Goal: Task Accomplishment & Management: Use online tool/utility

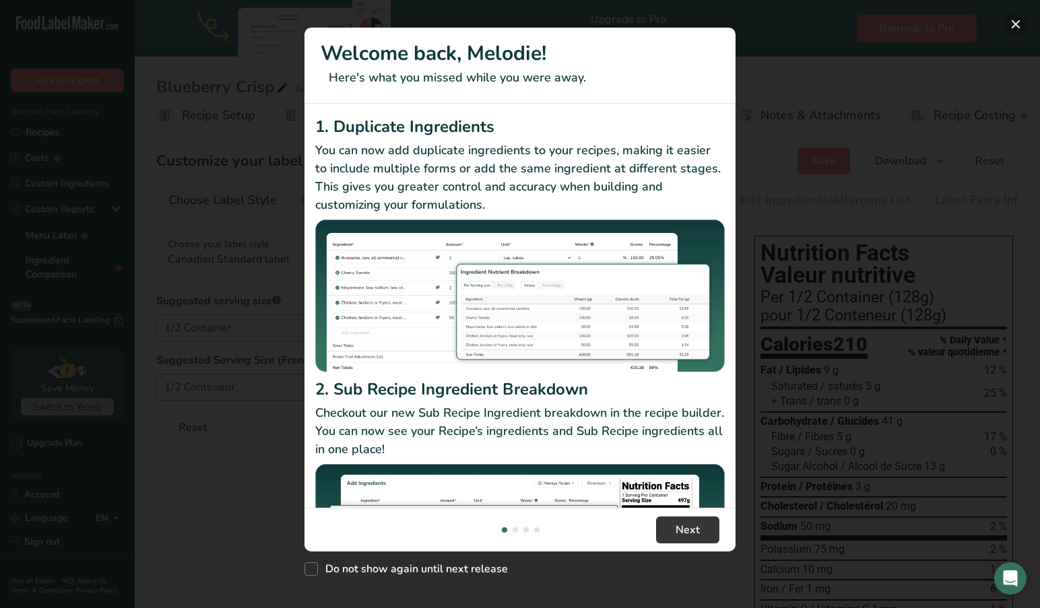
click at [1021, 22] on button "New Features" at bounding box center [1016, 24] width 22 height 22
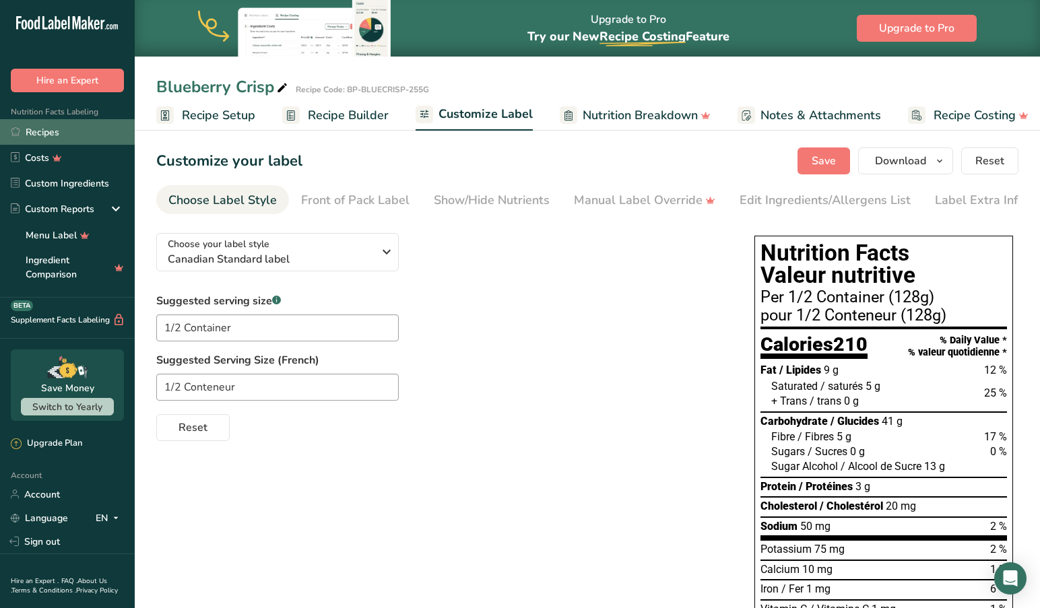
click at [43, 134] on link "Recipes" at bounding box center [67, 132] width 135 height 26
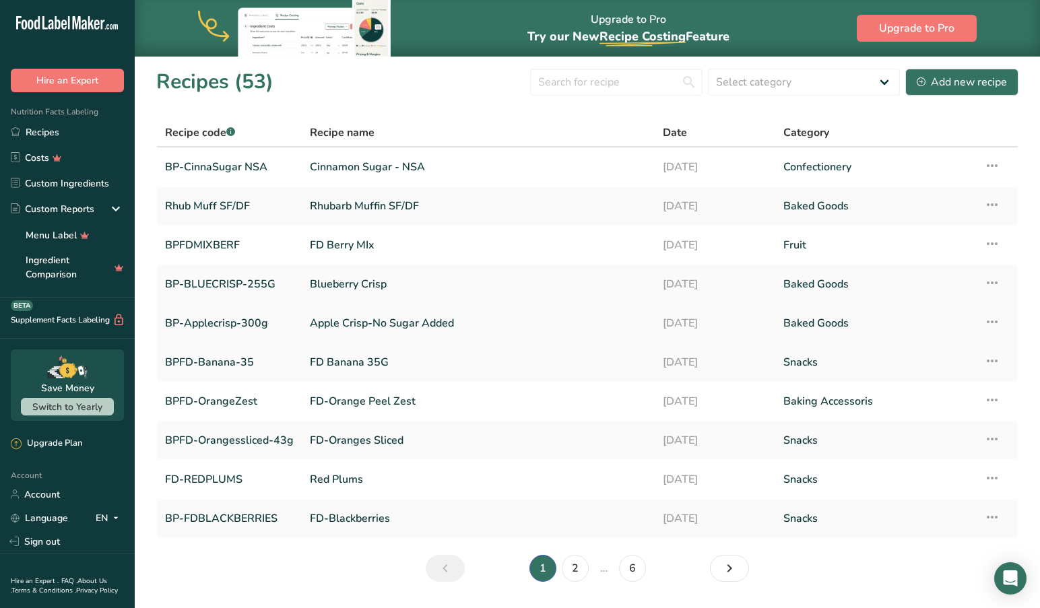
click at [213, 326] on link "BP-Applecrisp-300g" at bounding box center [229, 323] width 129 height 28
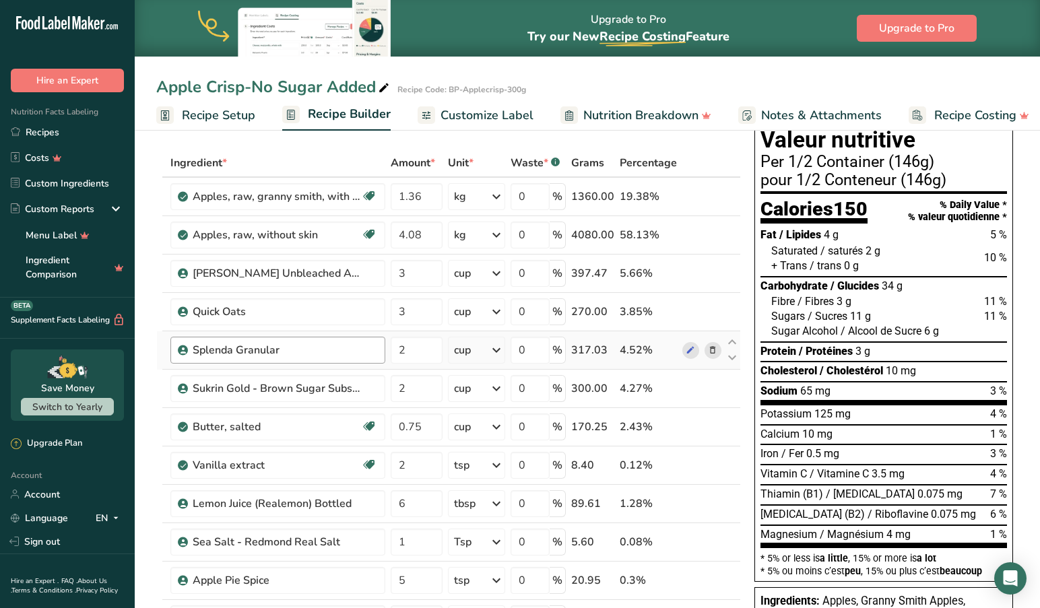
scroll to position [55, 0]
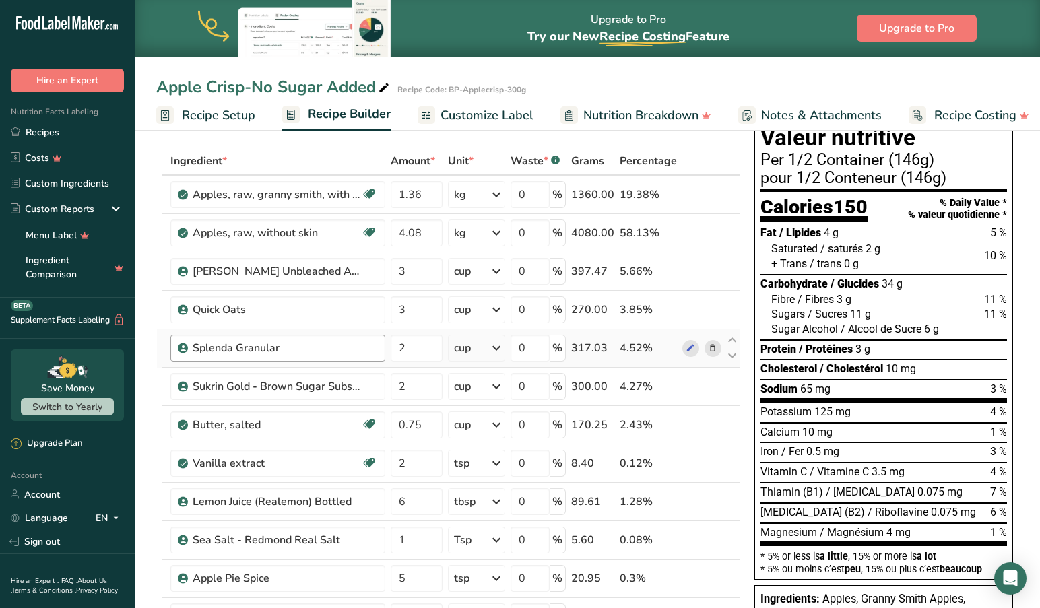
click at [360, 358] on div "Splenda Granular" at bounding box center [277, 348] width 215 height 27
click at [714, 345] on icon at bounding box center [712, 348] width 9 height 14
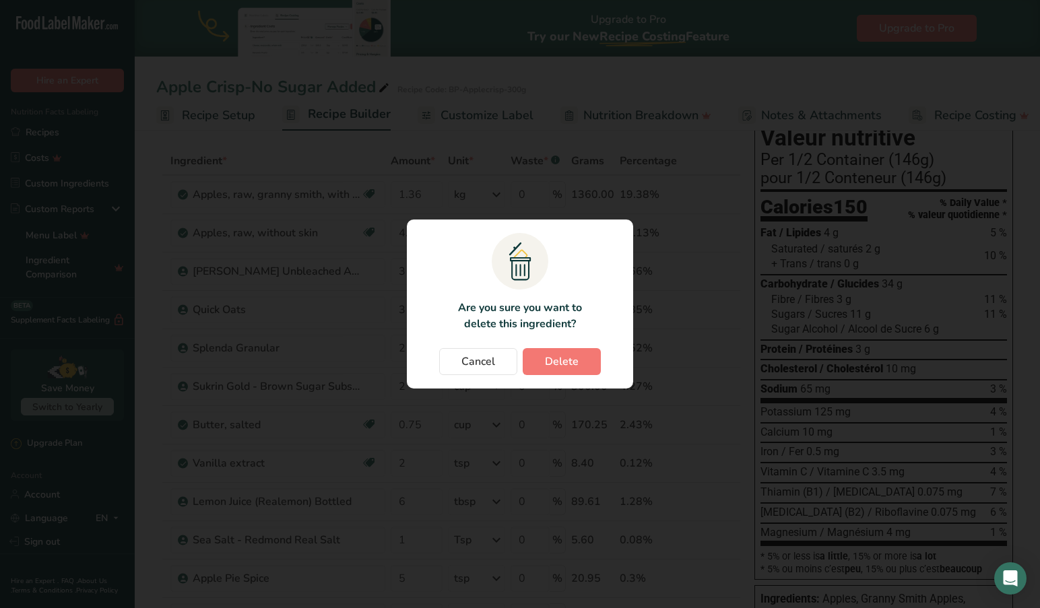
click at [580, 362] on button "Delete" at bounding box center [562, 361] width 78 height 27
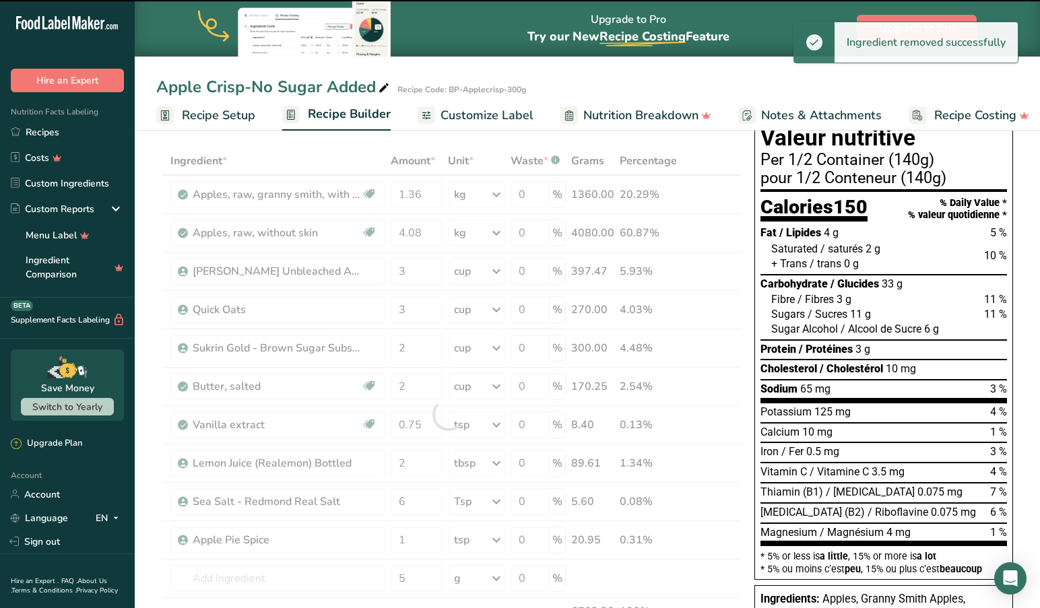
type input "0.75"
type input "2"
type input "6"
type input "1"
type input "5"
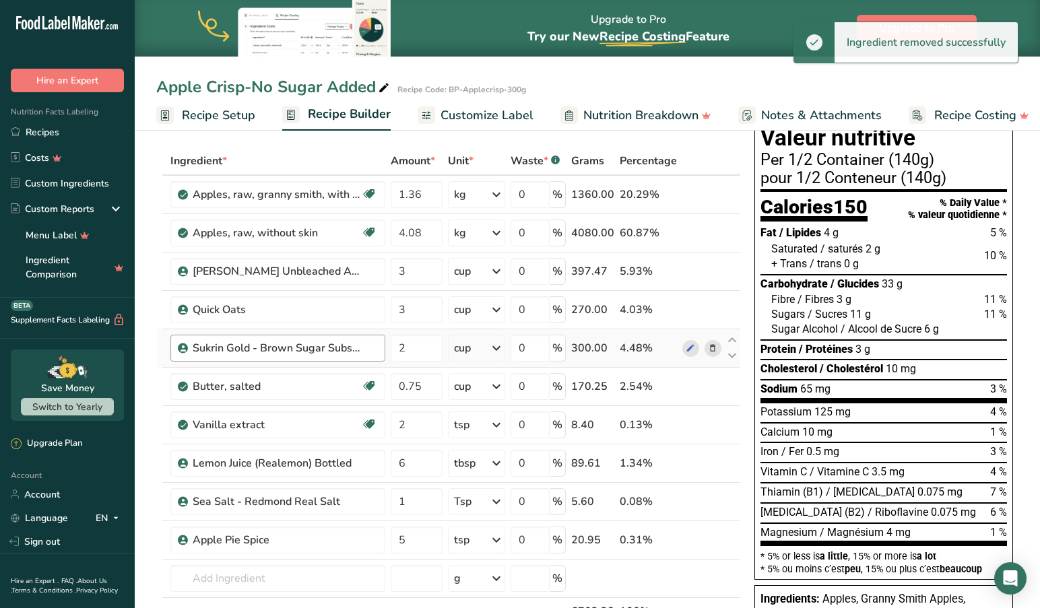
click at [363, 348] on div "Sukrin Gold - Brown Sugar Substitute" at bounding box center [285, 348] width 185 height 16
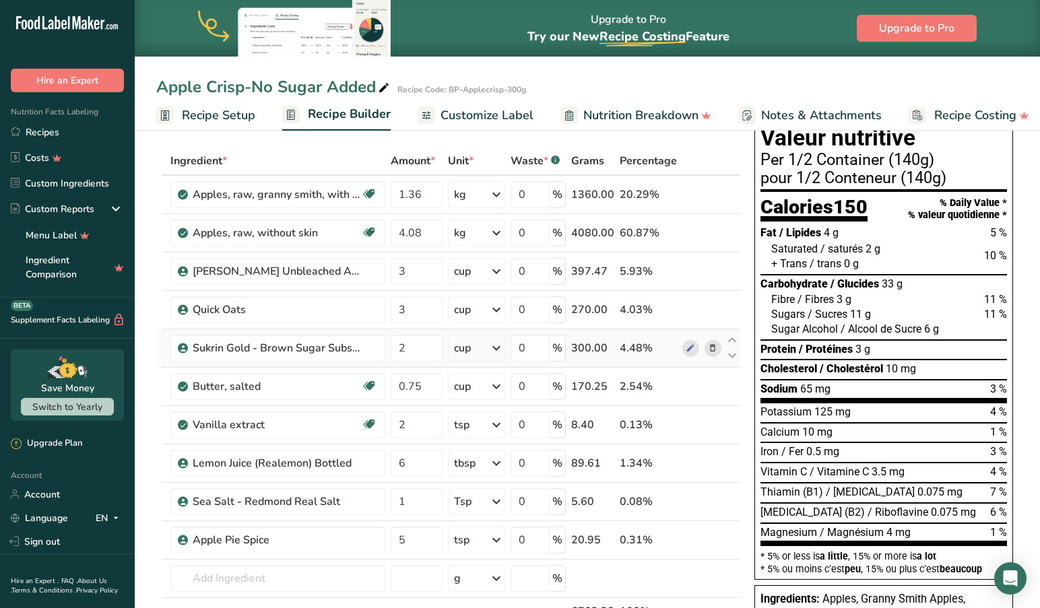
click at [711, 345] on icon at bounding box center [712, 348] width 9 height 14
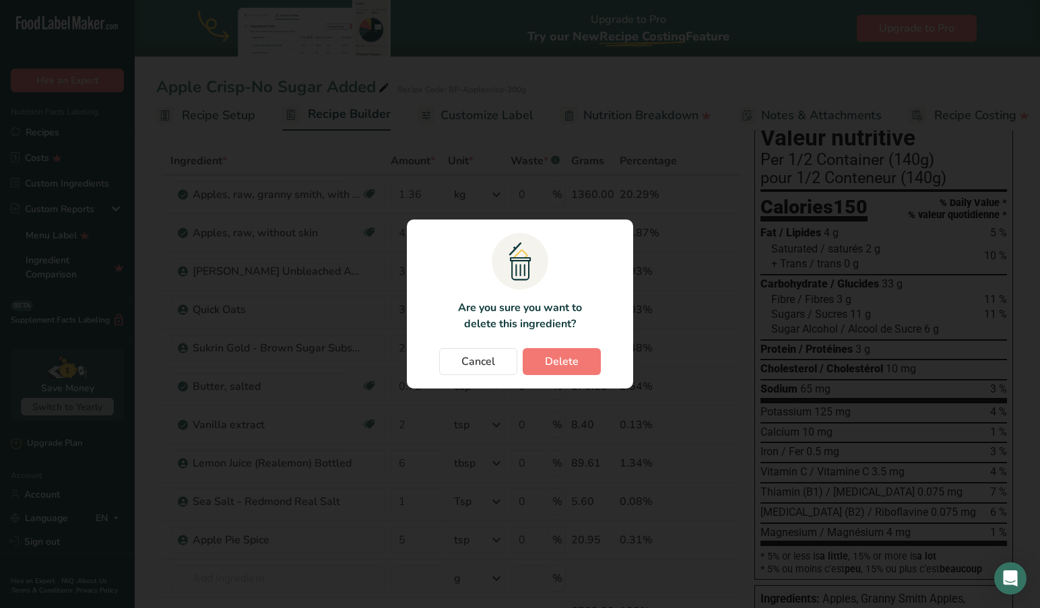
click at [566, 354] on span "Delete" at bounding box center [562, 362] width 34 height 16
type input "0.75"
type input "2"
type input "6"
type input "1"
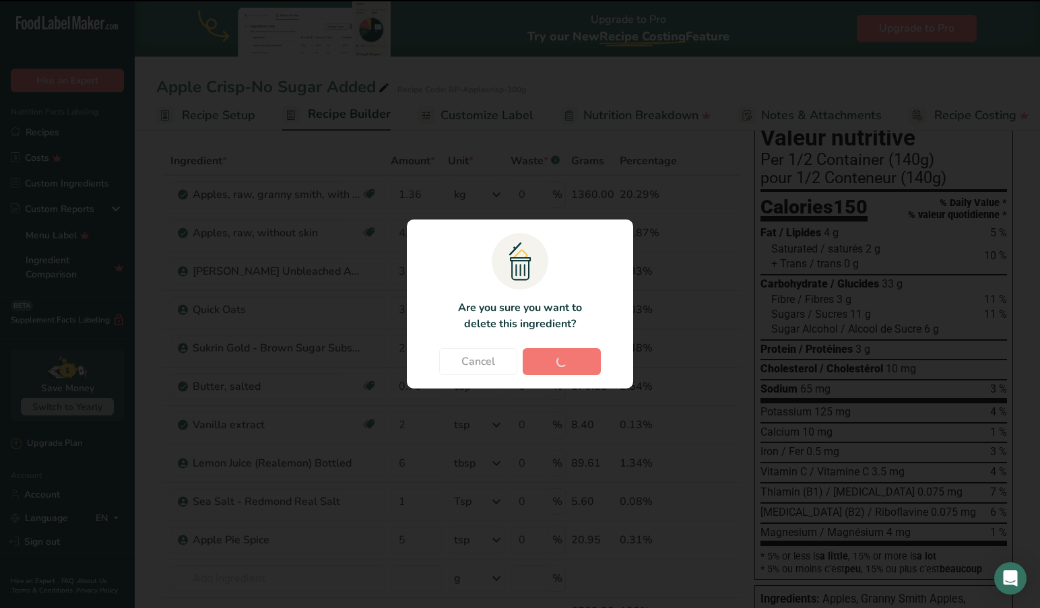
type input "5"
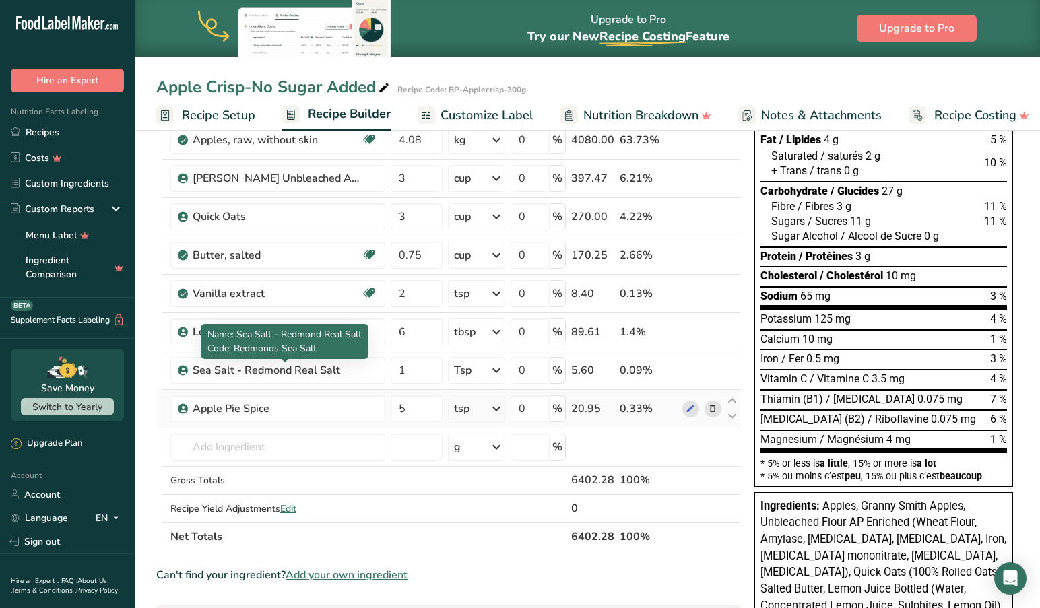
scroll to position [149, 0]
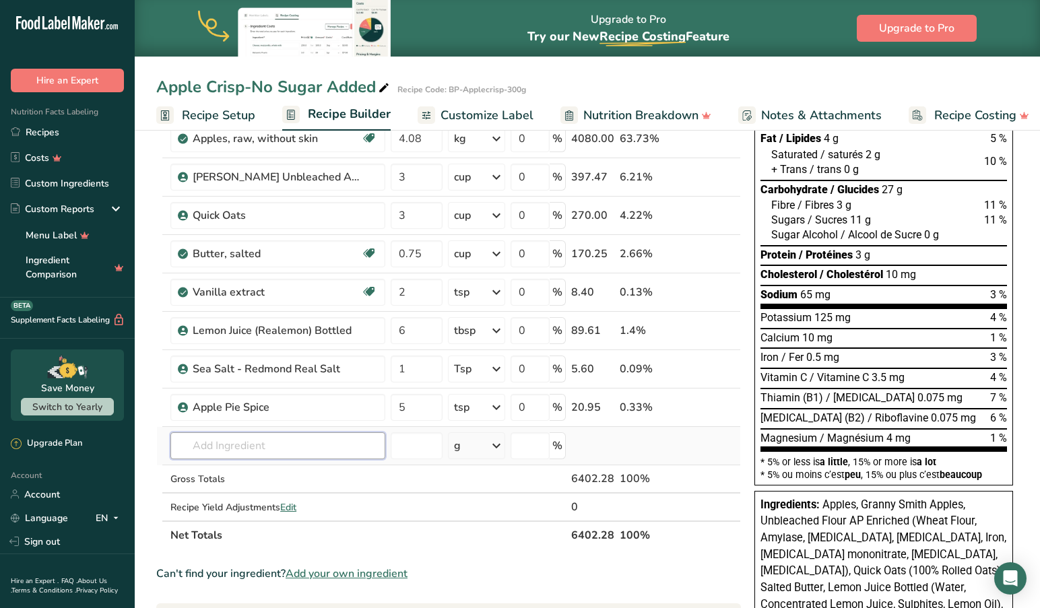
click at [277, 444] on input "text" at bounding box center [277, 445] width 215 height 27
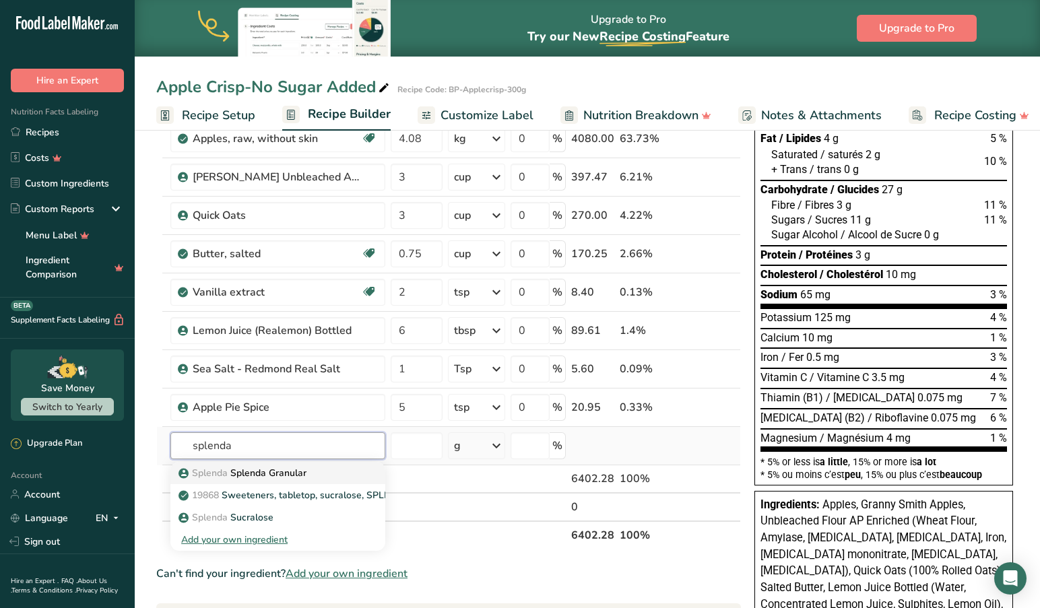
type input "splenda"
click at [282, 471] on p "Splenda Splenda Granular" at bounding box center [243, 473] width 125 height 14
type input "Splenda Granular"
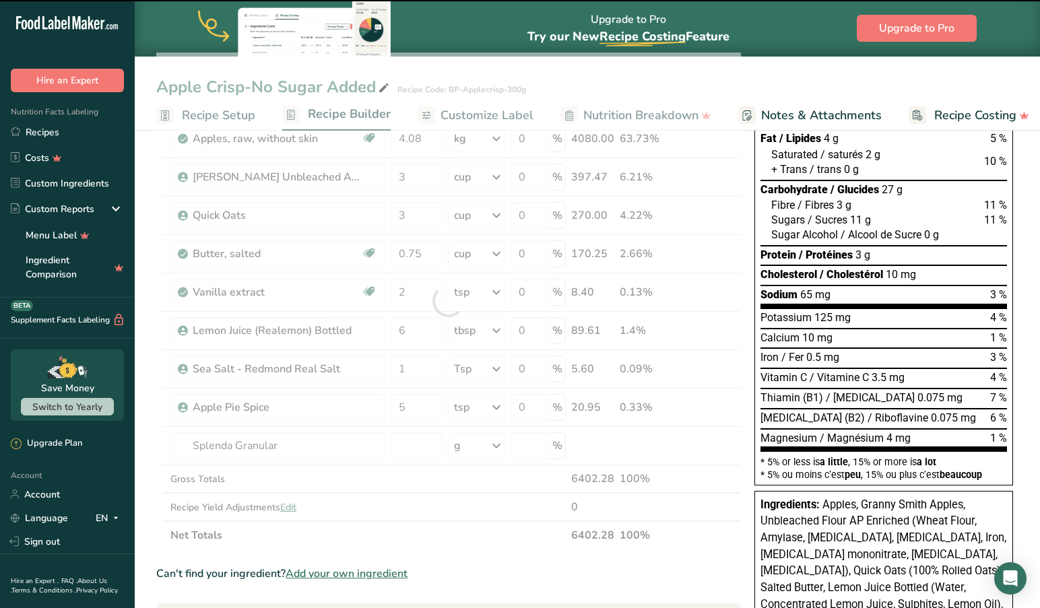
type input "0"
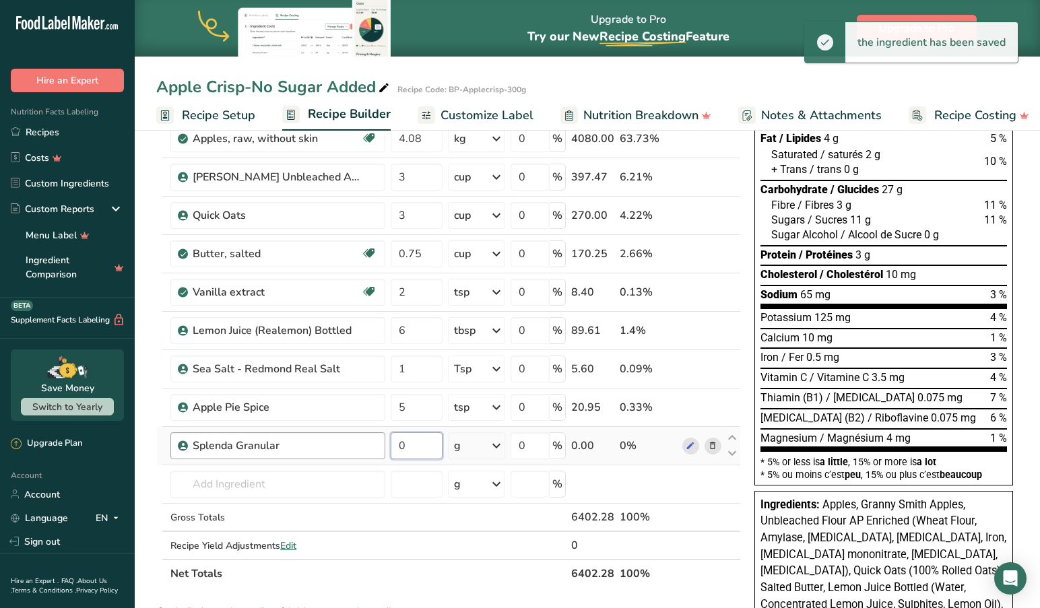
drag, startPoint x: 427, startPoint y: 447, endPoint x: 370, endPoint y: 445, distance: 56.6
click at [370, 445] on tr "Splenda Granular 0 g Weight Units g kg mg See more Volume Units l Volume units …" at bounding box center [448, 446] width 583 height 38
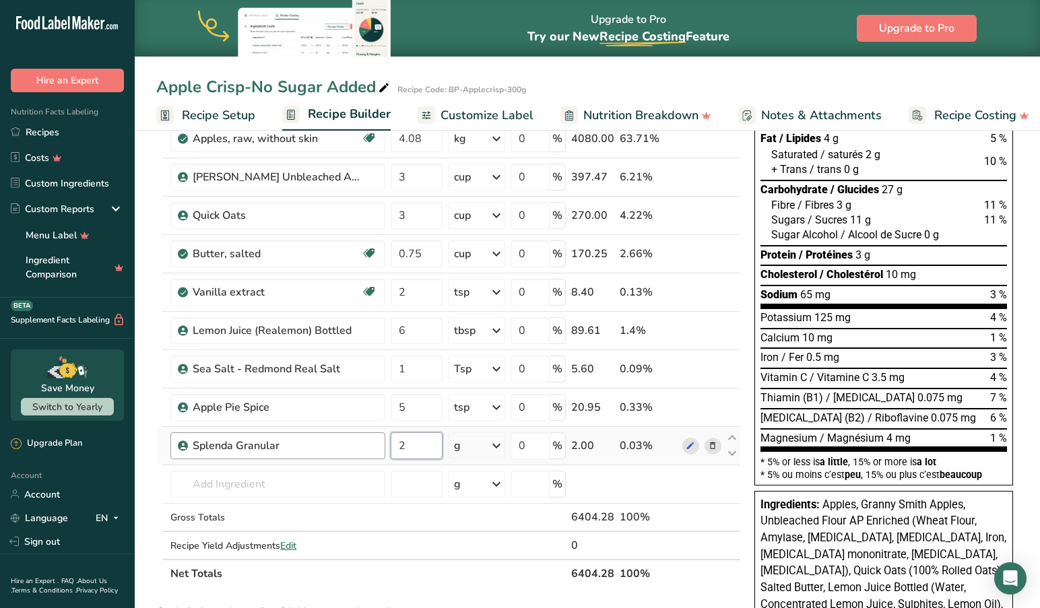
type input "2"
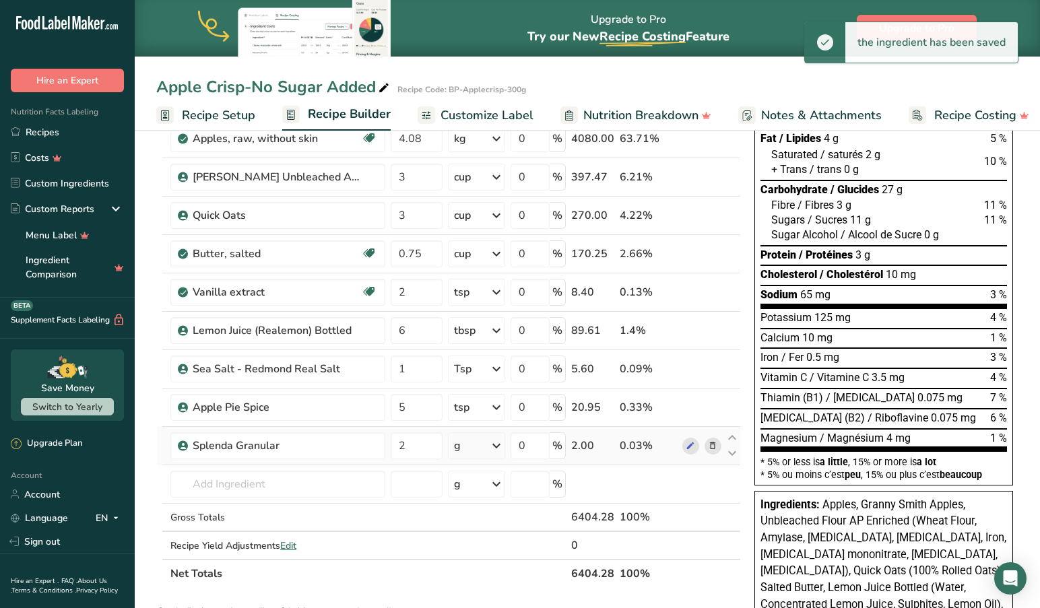
click at [501, 446] on icon at bounding box center [496, 446] width 16 height 24
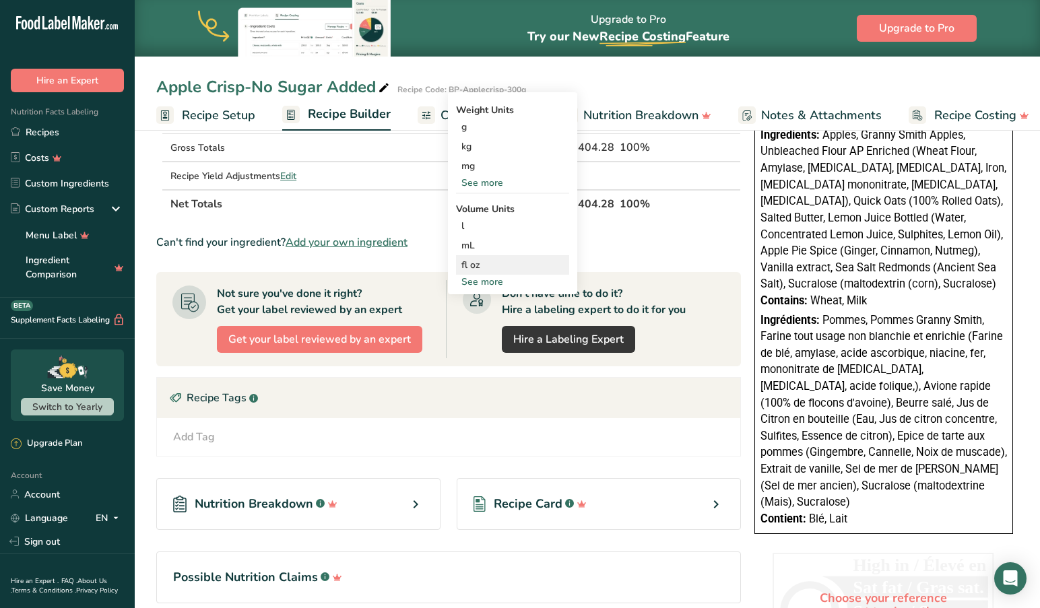
scroll to position [491, 0]
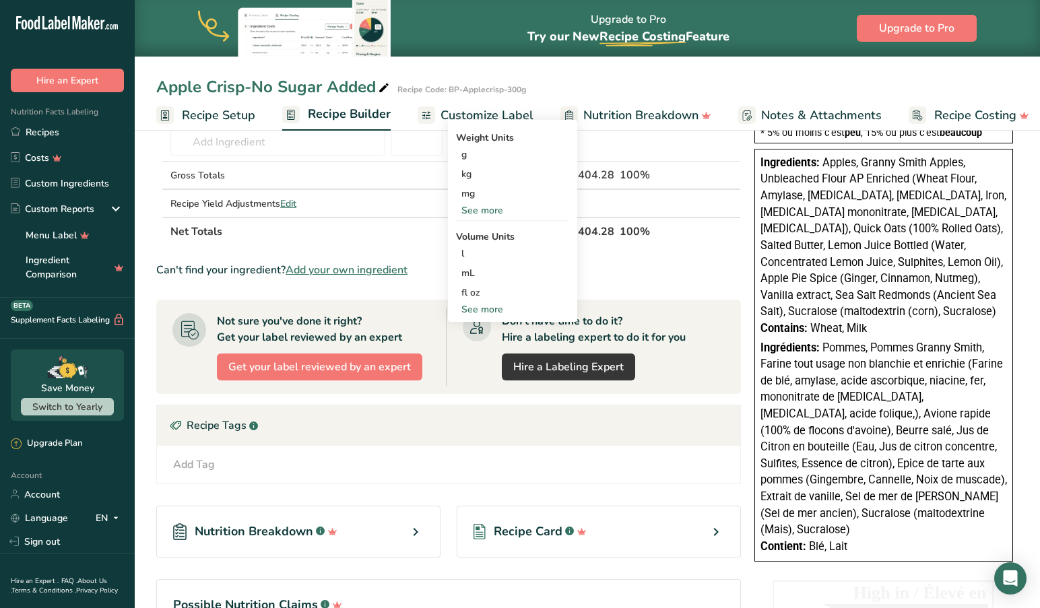
click at [486, 308] on div "See more" at bounding box center [512, 309] width 113 height 14
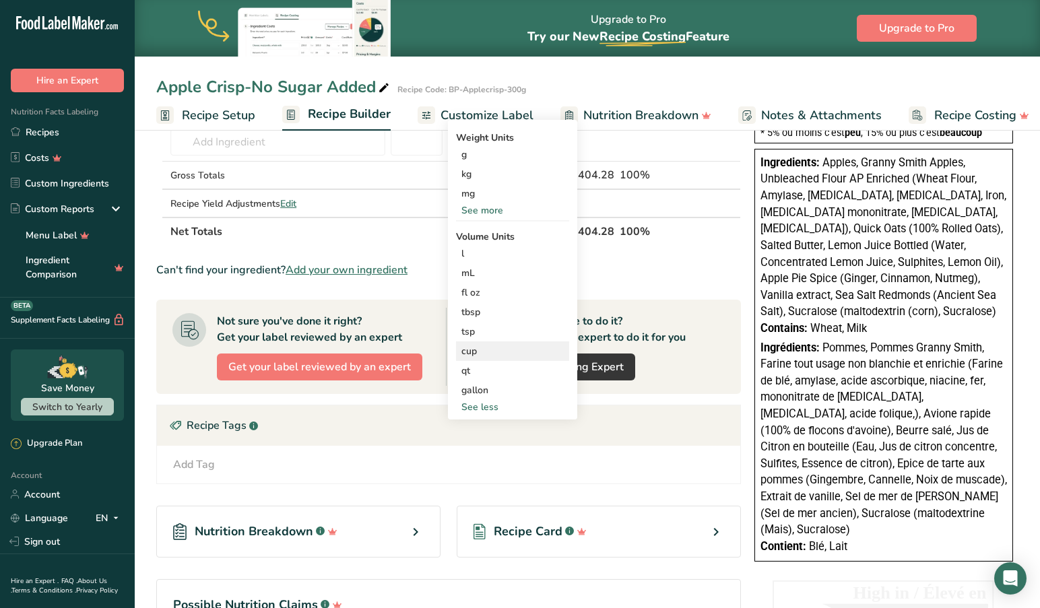
click at [481, 352] on div "cup" at bounding box center [512, 351] width 102 height 14
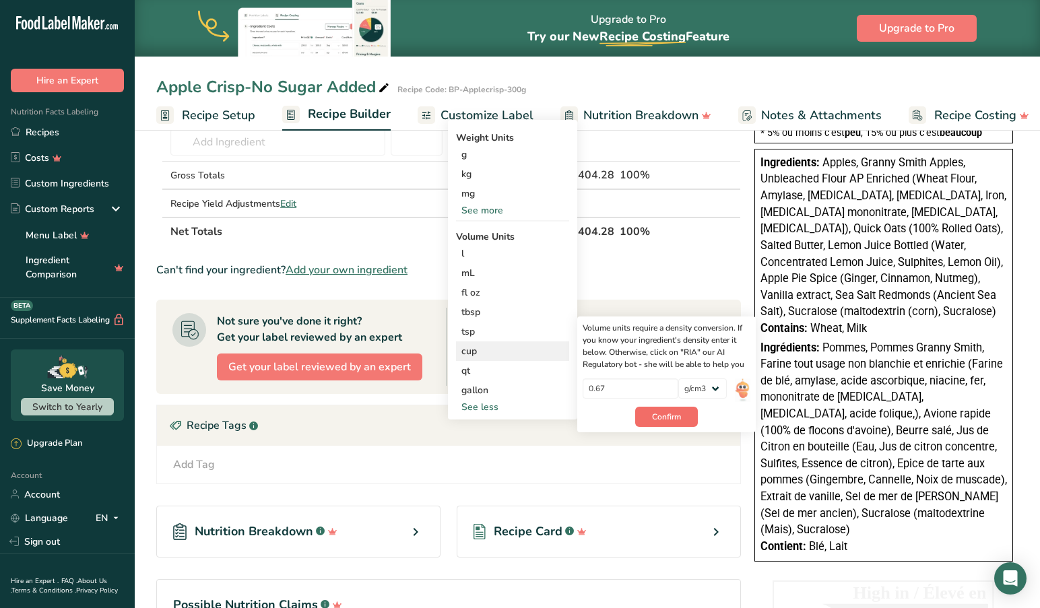
click at [661, 418] on span "Confirm" at bounding box center [666, 417] width 29 height 12
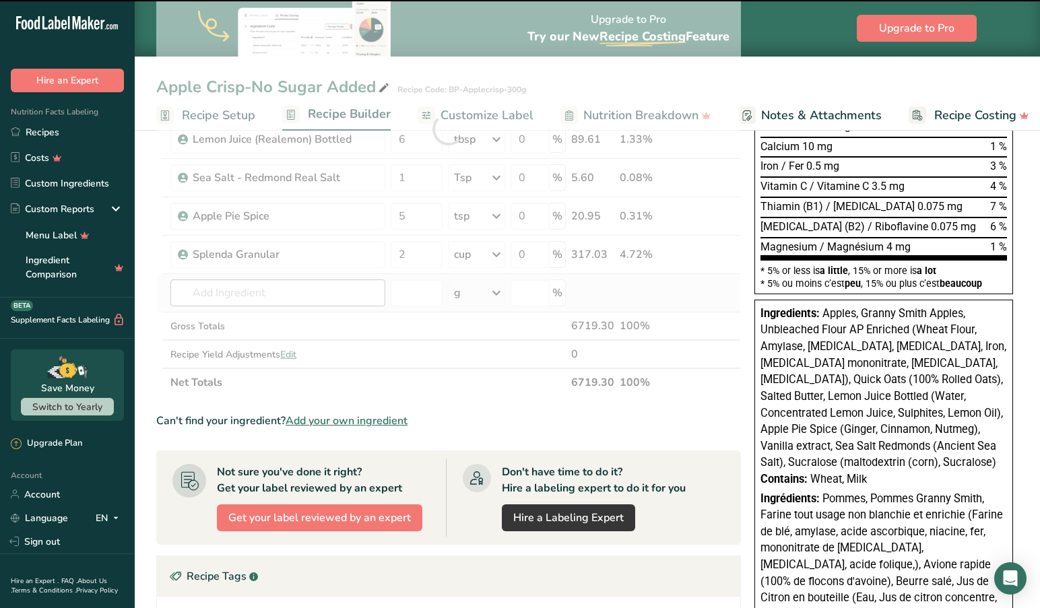
scroll to position [334, 0]
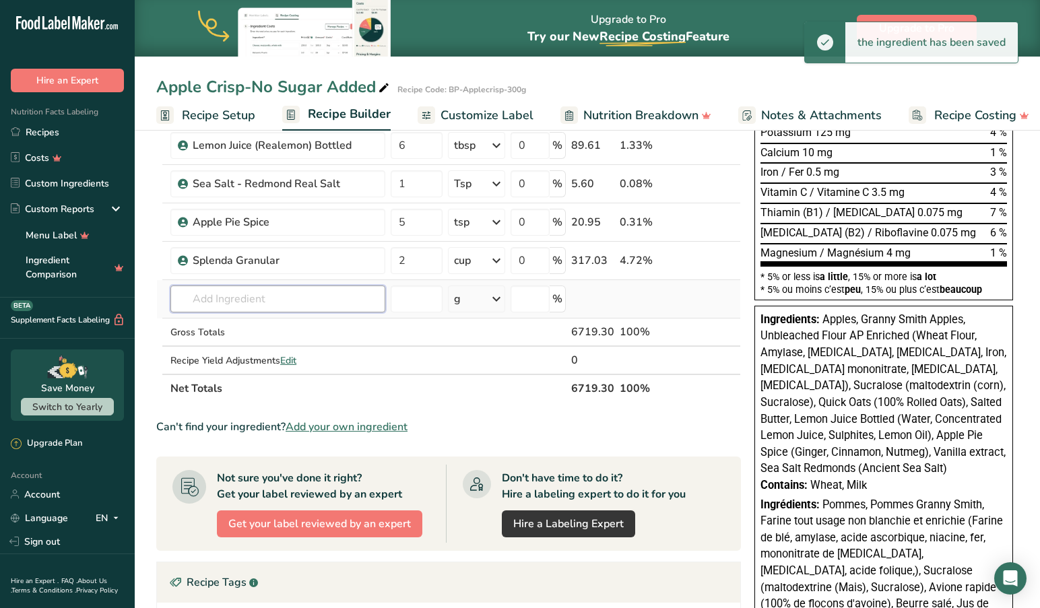
click at [308, 297] on input "text" at bounding box center [277, 299] width 215 height 27
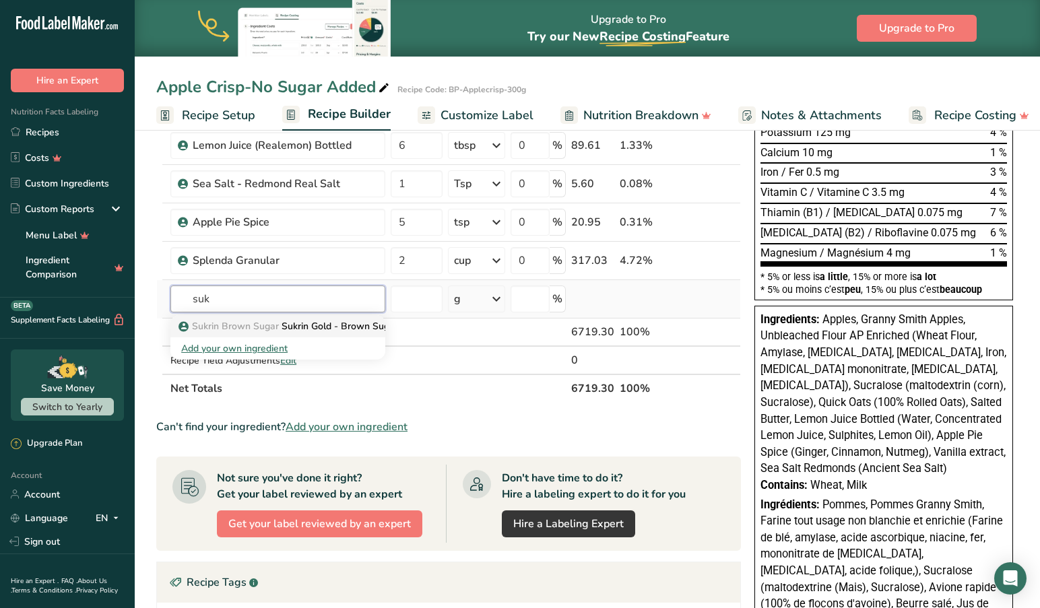
type input "suk"
click at [306, 325] on p "Sukrin Brown Sugar Sukrin Gold - Brown Sugar Substitute" at bounding box center [313, 326] width 264 height 14
type input "Sukrin Gold - Brown Sugar Substitute"
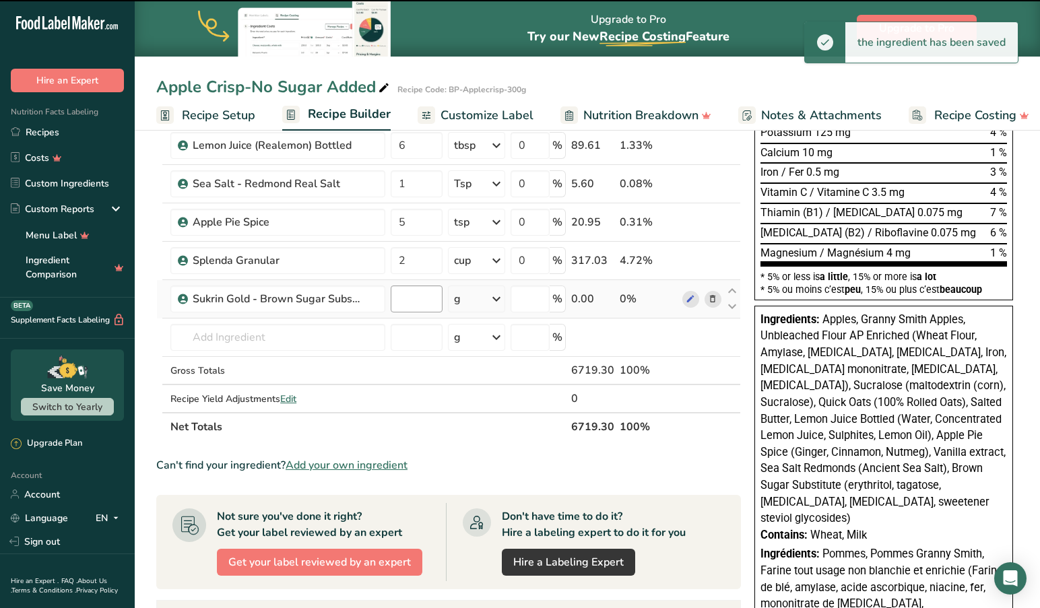
type input "0"
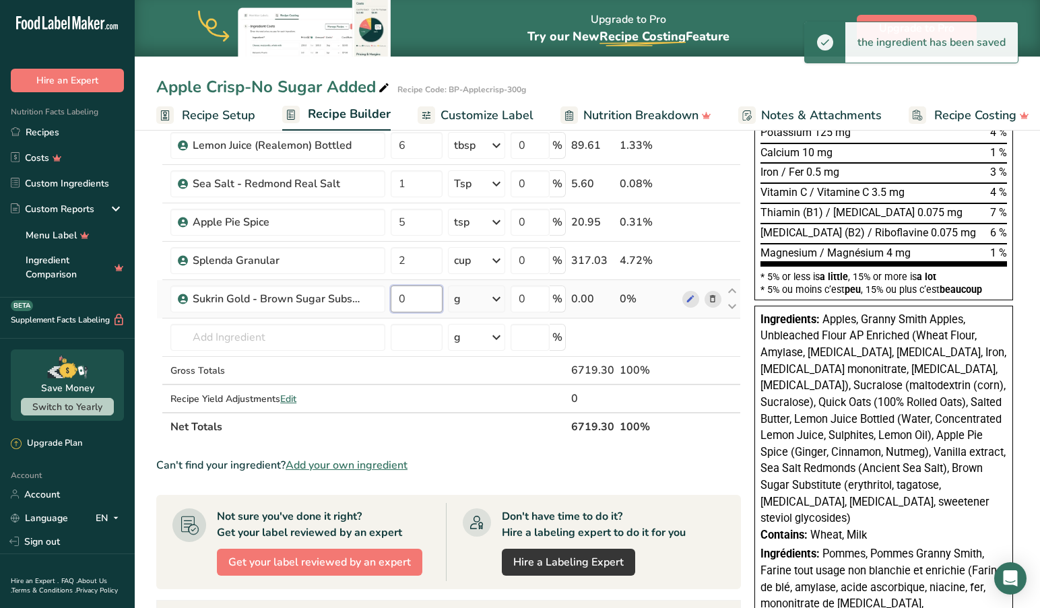
drag, startPoint x: 403, startPoint y: 296, endPoint x: 394, endPoint y: 296, distance: 9.5
click at [394, 296] on input "0" at bounding box center [417, 299] width 52 height 27
type input "2"
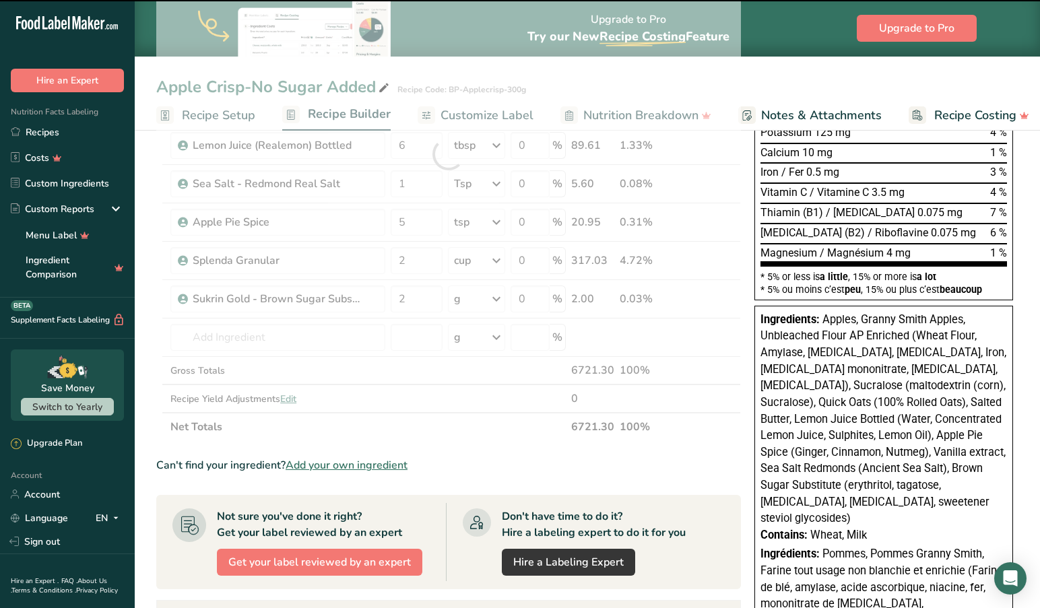
scroll to position [341, 0]
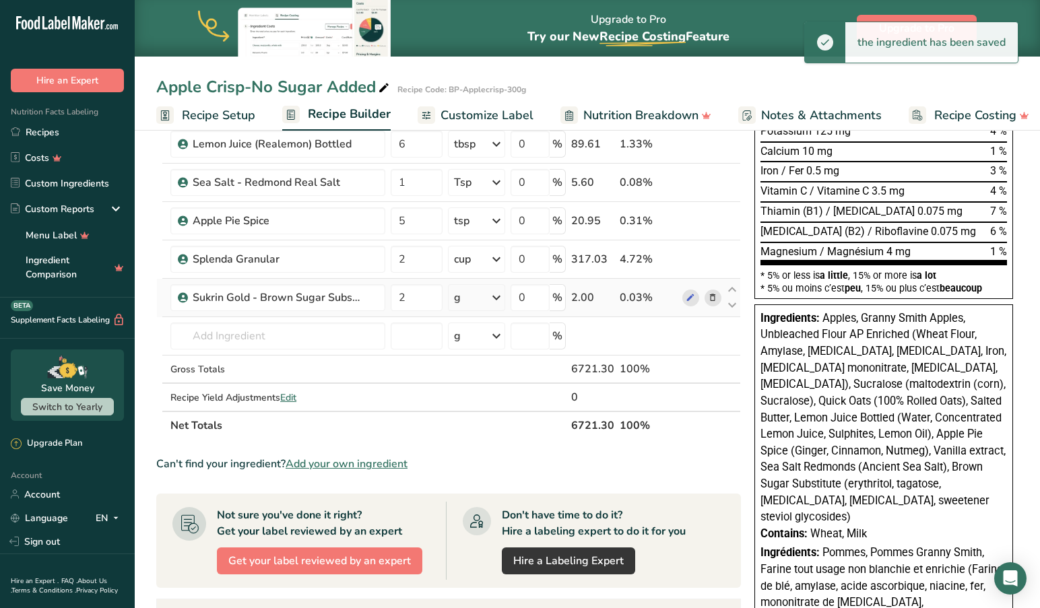
click at [474, 290] on div "g" at bounding box center [476, 297] width 57 height 27
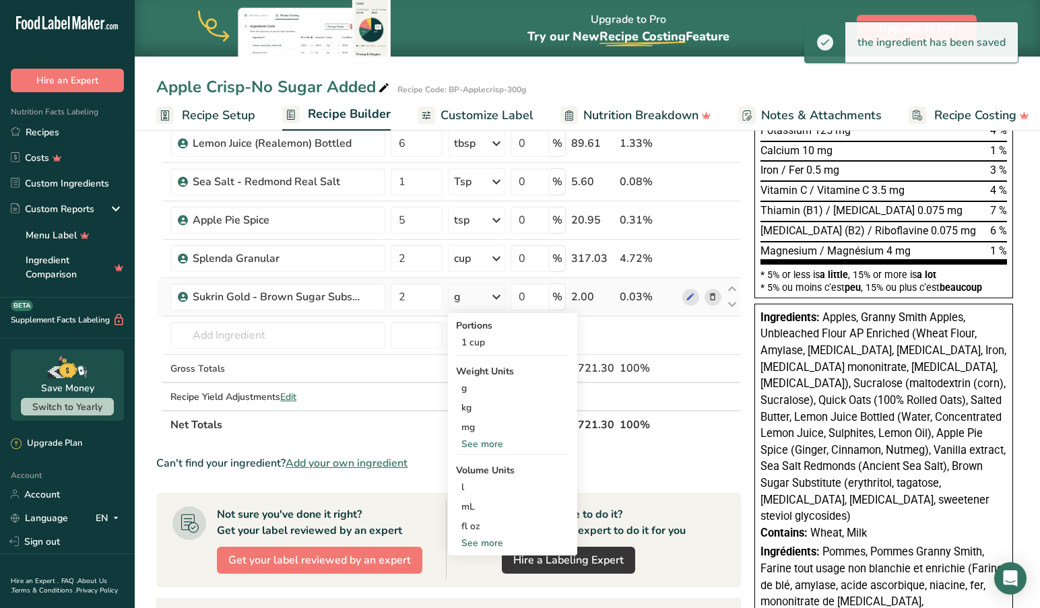
click at [499, 294] on icon at bounding box center [496, 297] width 16 height 24
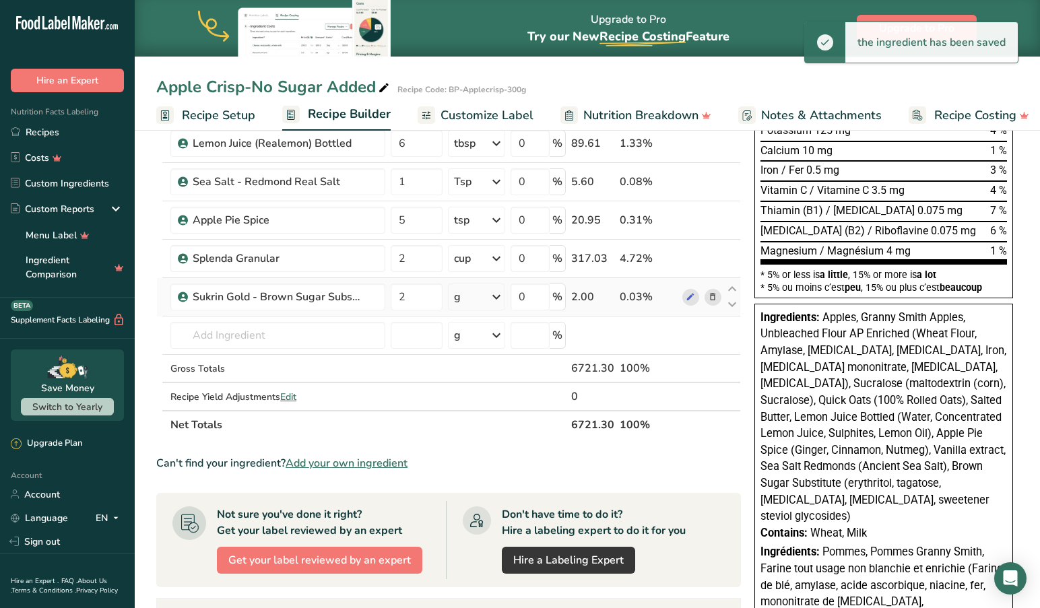
scroll to position [337, 0]
click at [499, 294] on icon at bounding box center [496, 296] width 16 height 24
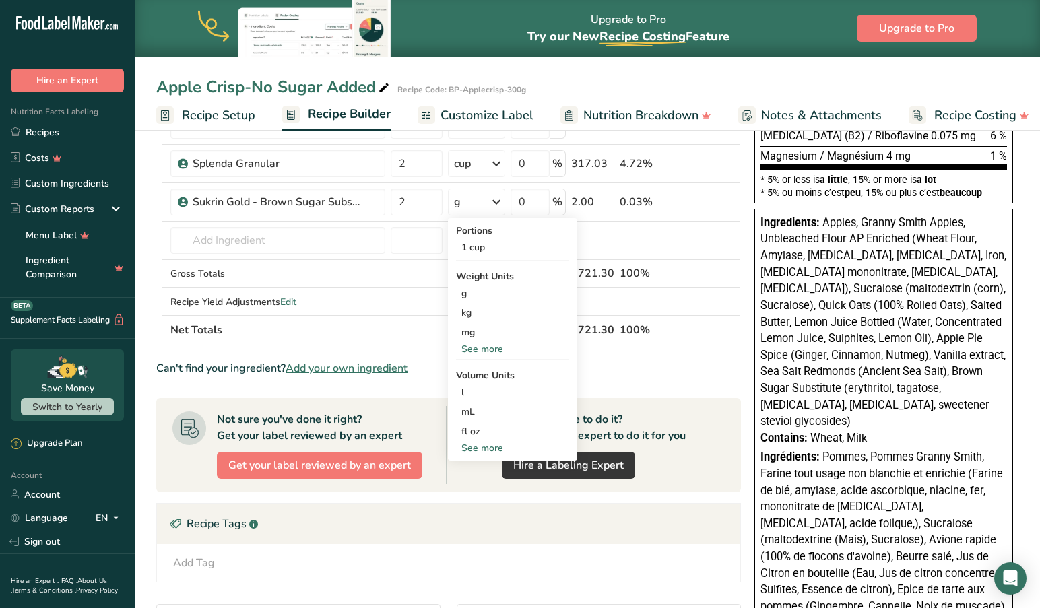
scroll to position [428, 0]
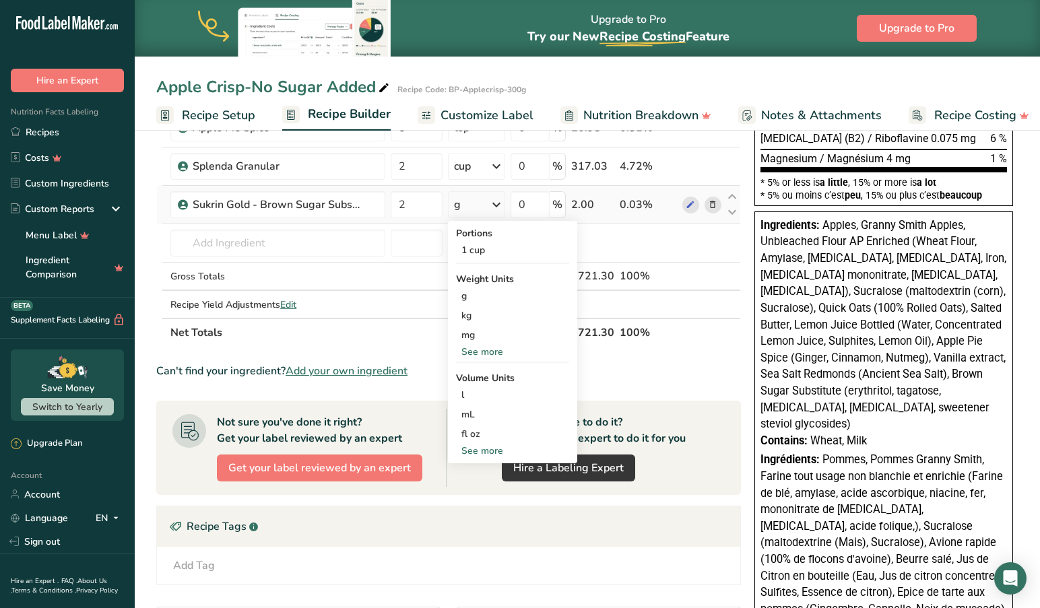
click at [487, 448] on div "See more" at bounding box center [512, 451] width 113 height 14
click at [477, 494] on div "cup" at bounding box center [512, 493] width 102 height 14
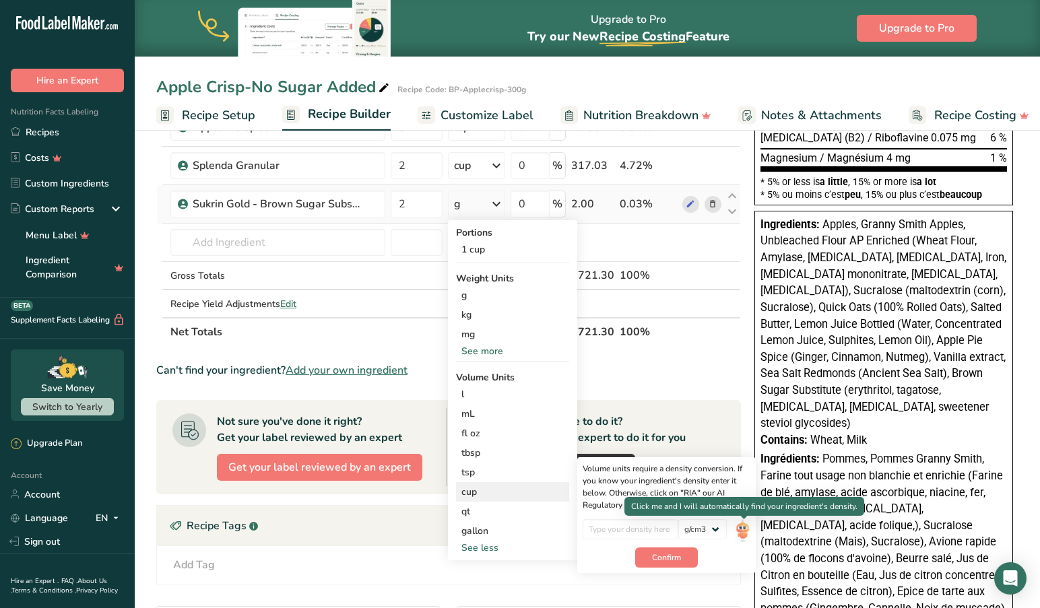
click at [743, 527] on img at bounding box center [742, 531] width 15 height 24
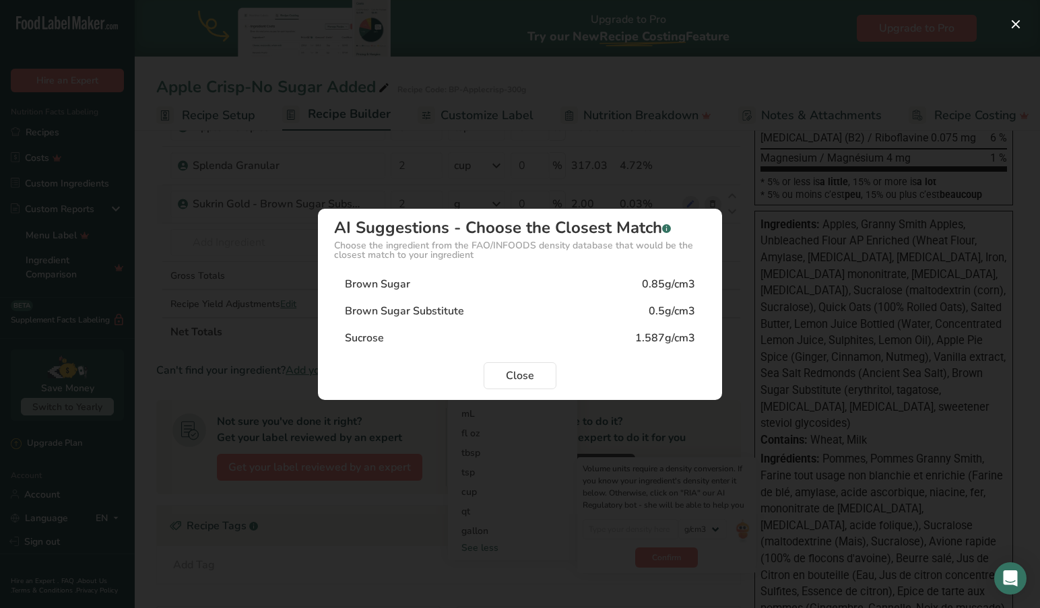
click at [537, 308] on div "Brown Sugar Substitute 0.5g/cm3" at bounding box center [520, 311] width 372 height 27
type input "0.5"
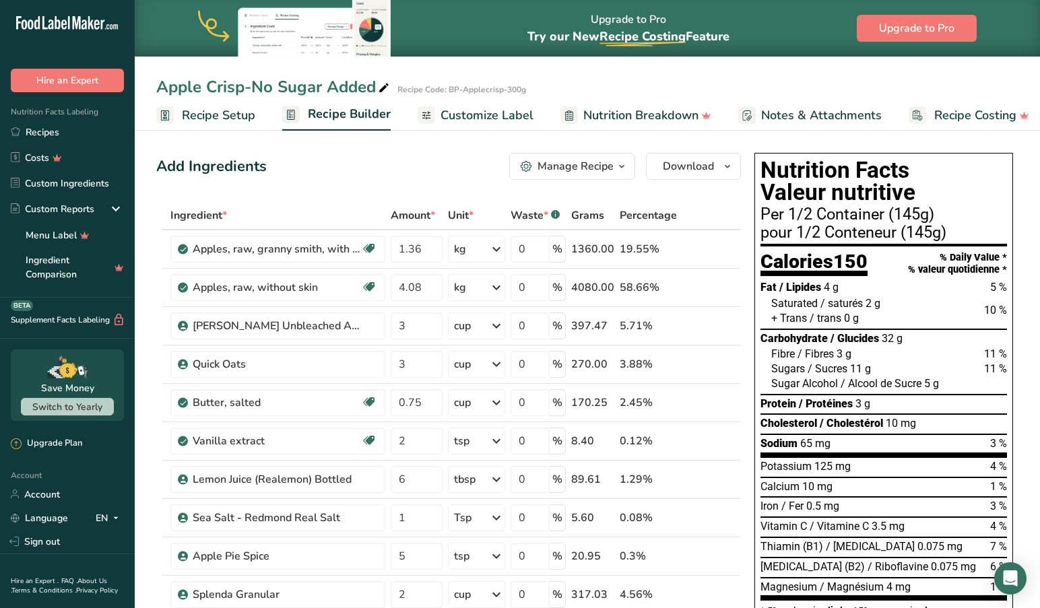
scroll to position [0, 0]
click at [450, 112] on span "Customize Label" at bounding box center [486, 115] width 93 height 18
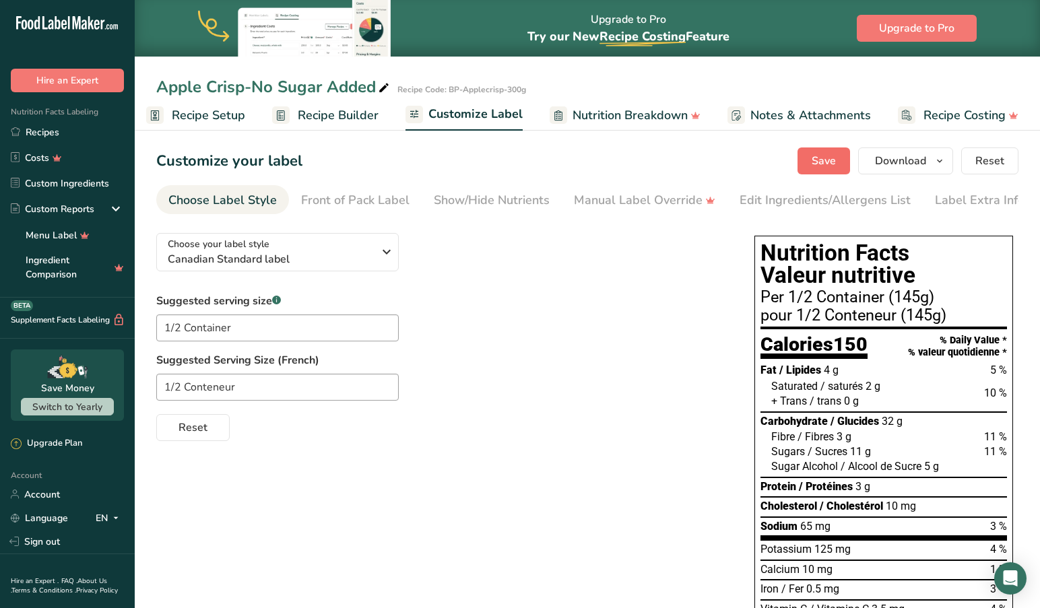
click at [819, 158] on span "Save" at bounding box center [823, 161] width 24 height 16
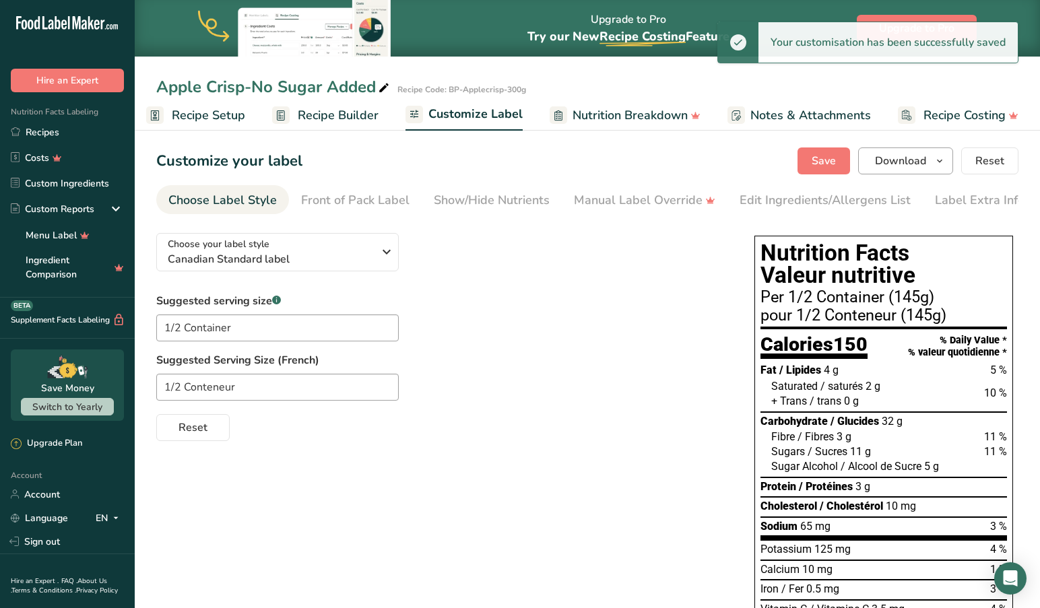
click at [892, 162] on span "Download" at bounding box center [900, 161] width 51 height 16
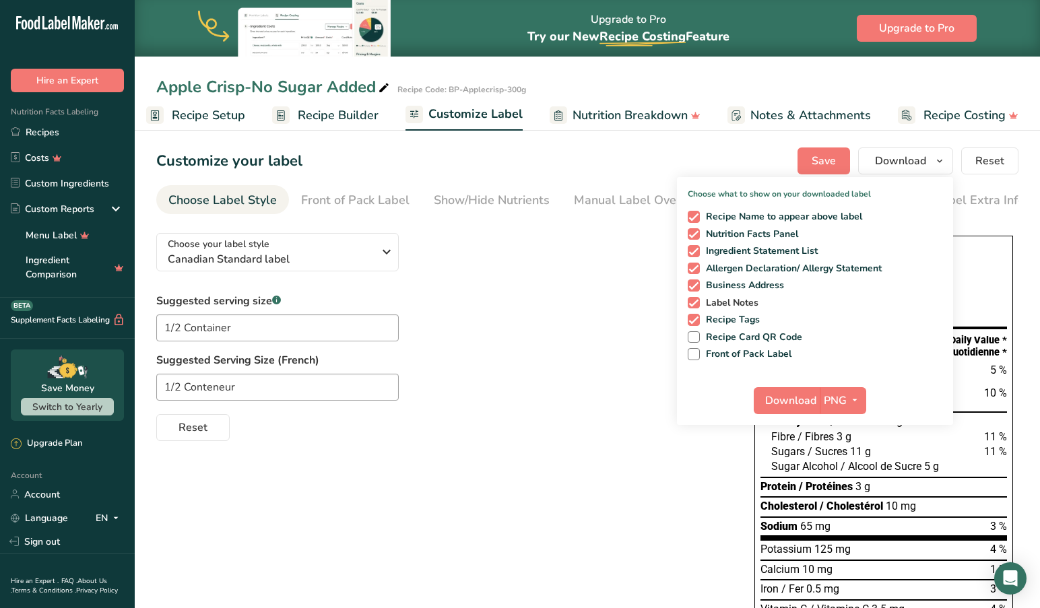
click at [696, 302] on span at bounding box center [694, 303] width 12 height 12
click at [696, 302] on input "Label Notes" at bounding box center [692, 302] width 9 height 9
checkbox input "false"
click at [809, 395] on span "Download" at bounding box center [790, 401] width 51 height 16
click at [788, 398] on span "Download" at bounding box center [790, 401] width 51 height 16
